Goal: Task Accomplishment & Management: Use online tool/utility

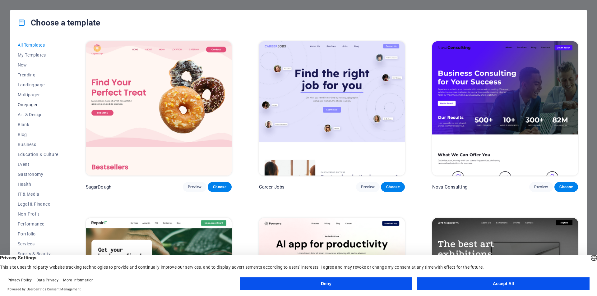
scroll to position [10, 0]
click at [447, 283] on button "Accept All" at bounding box center [503, 284] width 172 height 12
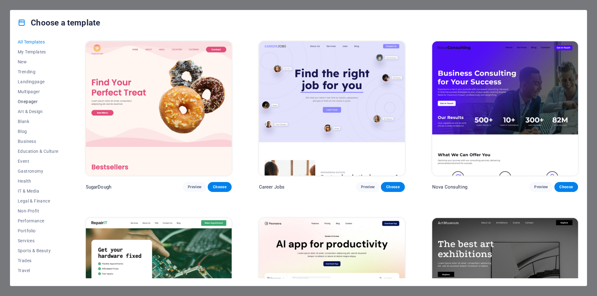
scroll to position [0, 0]
click at [25, 105] on span "Onepager" at bounding box center [38, 104] width 41 height 5
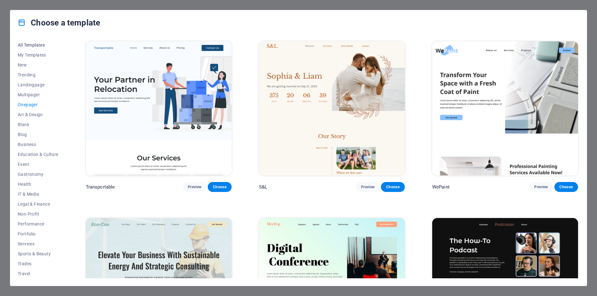
click at [33, 43] on span "All Templates" at bounding box center [38, 45] width 41 height 5
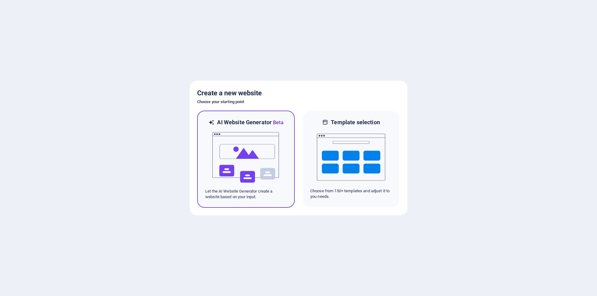
click at [236, 194] on p "Let the AI Website Generator create a website based on your input." at bounding box center [245, 194] width 81 height 11
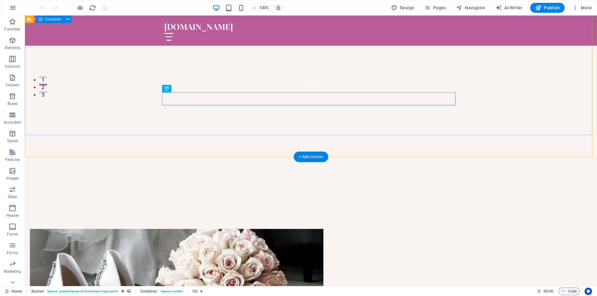
scroll to position [218, 0]
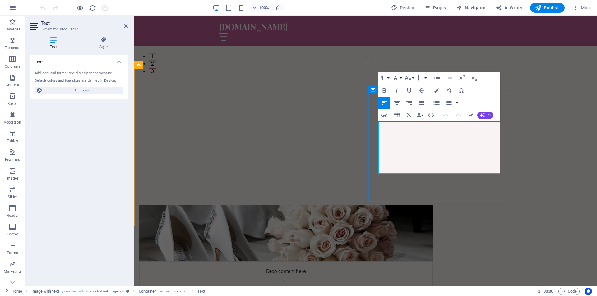
drag, startPoint x: 546, startPoint y: 6, endPoint x: 471, endPoint y: 17, distance: 75.2
click at [546, 6] on span "Publish" at bounding box center [547, 8] width 25 height 6
